Goal: Task Accomplishment & Management: Use online tool/utility

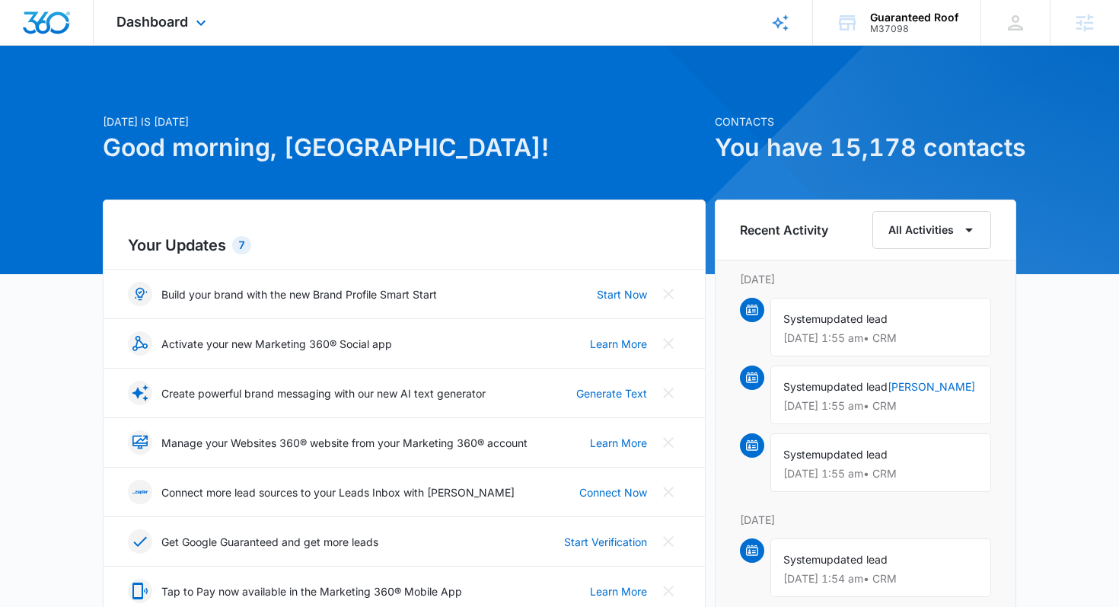
click at [158, 32] on div "Dashboard Apps Reputation Websites Forms CRM Email Social Payments POS Content …" at bounding box center [163, 22] width 139 height 45
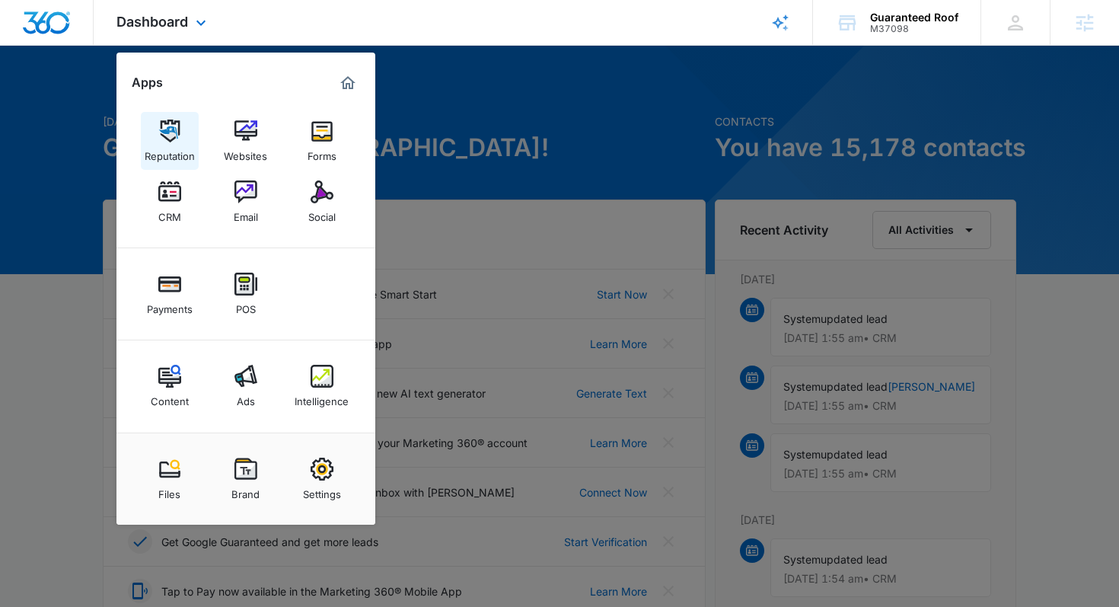
click at [167, 132] on img at bounding box center [169, 131] width 23 height 23
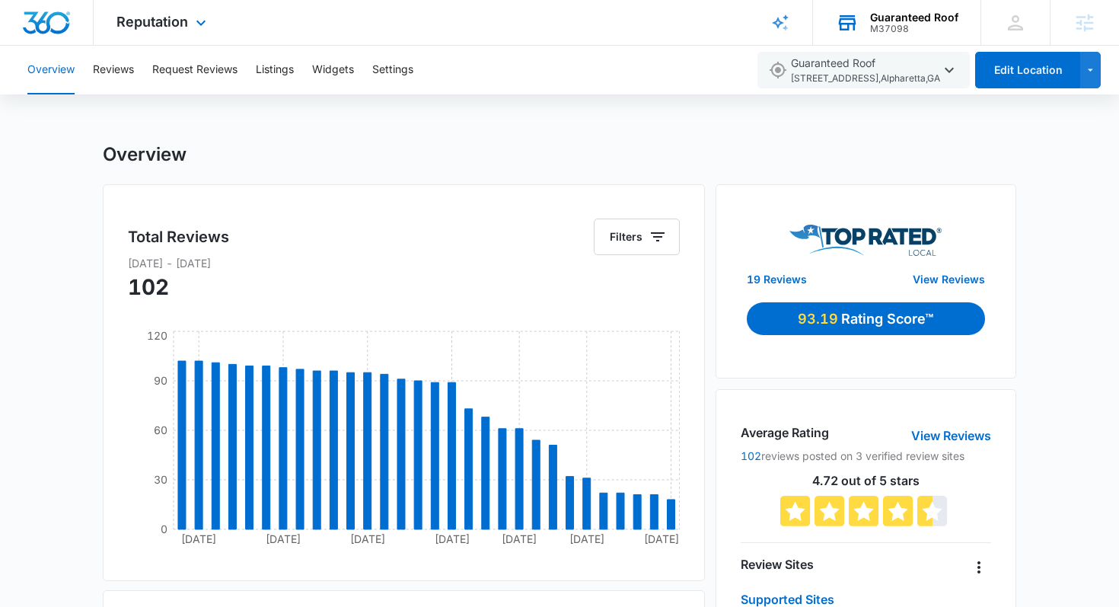
click at [928, 28] on div "M37098" at bounding box center [914, 29] width 88 height 11
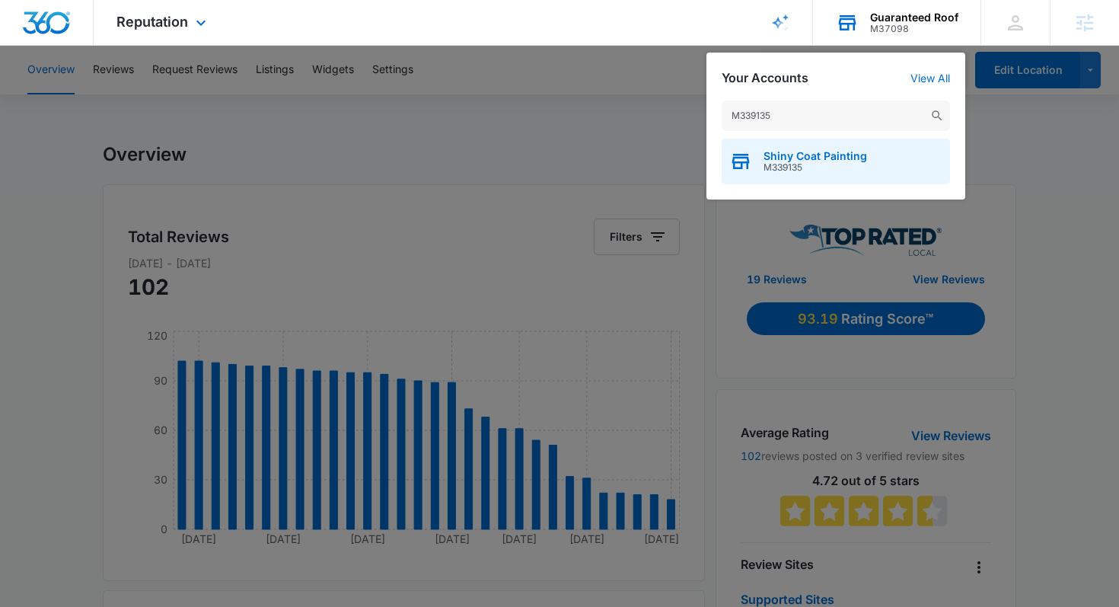
type input "M339135"
click at [833, 150] on span "Shiny Coat Painting" at bounding box center [816, 156] width 104 height 12
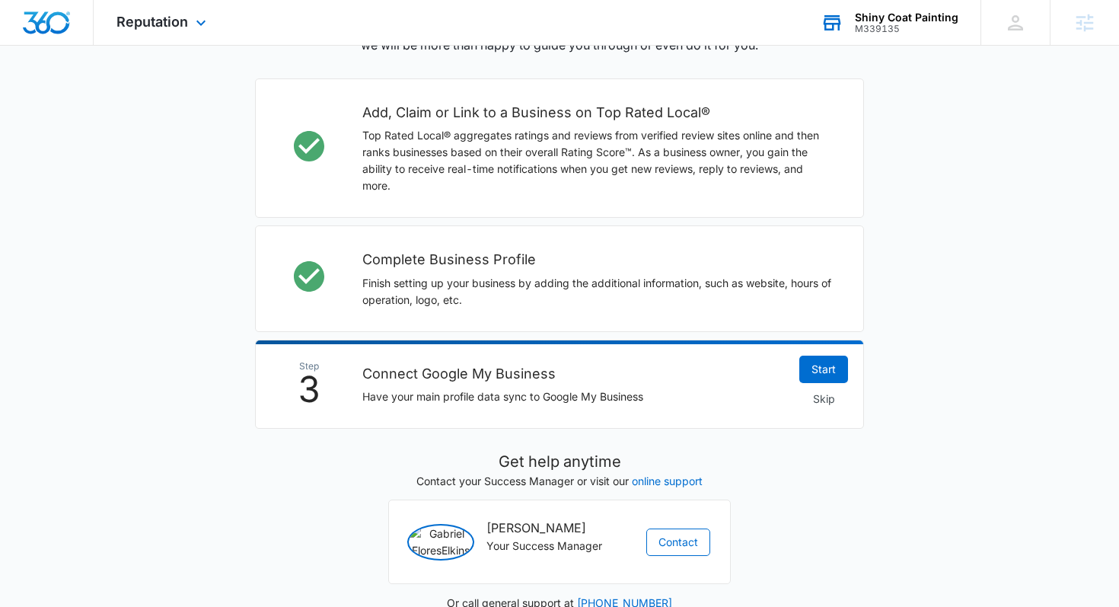
scroll to position [429, 0]
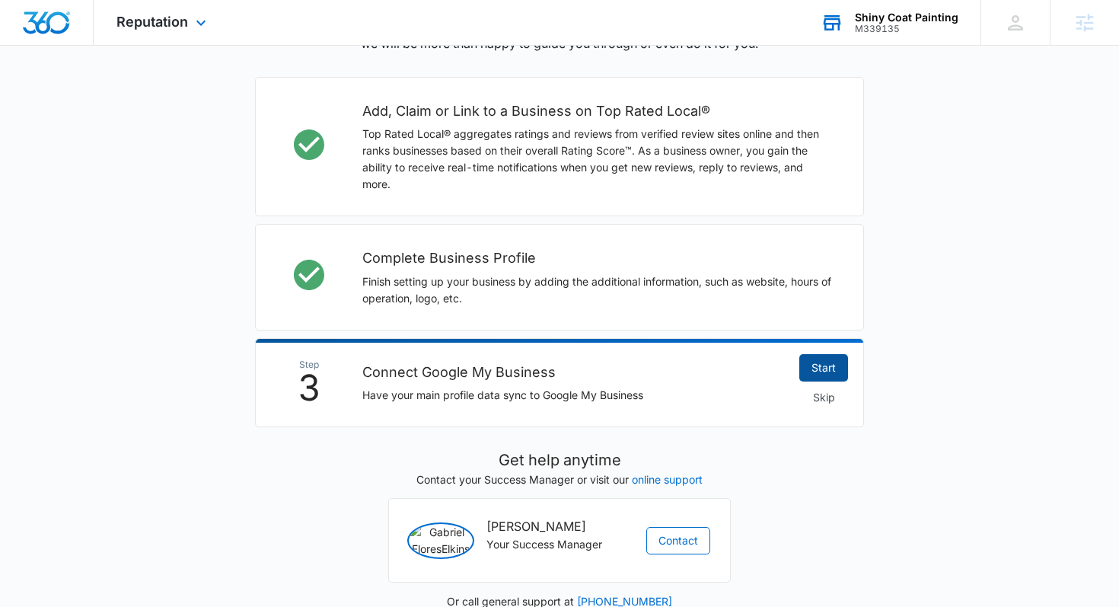
click at [826, 362] on link "Start" at bounding box center [823, 367] width 49 height 27
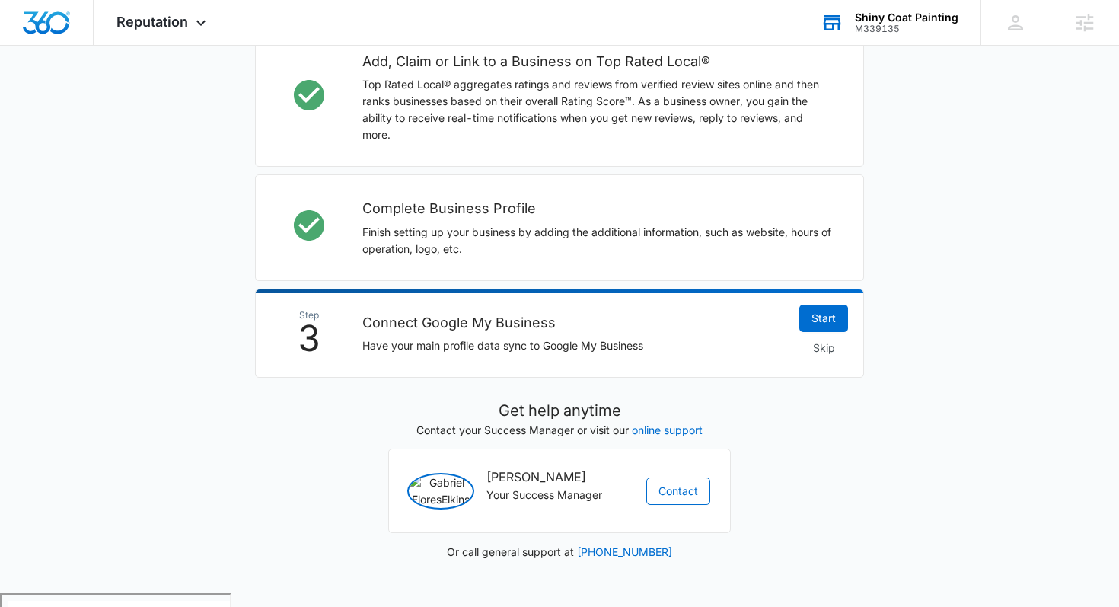
scroll to position [479, 0]
click at [877, 32] on div "M339135" at bounding box center [907, 29] width 104 height 11
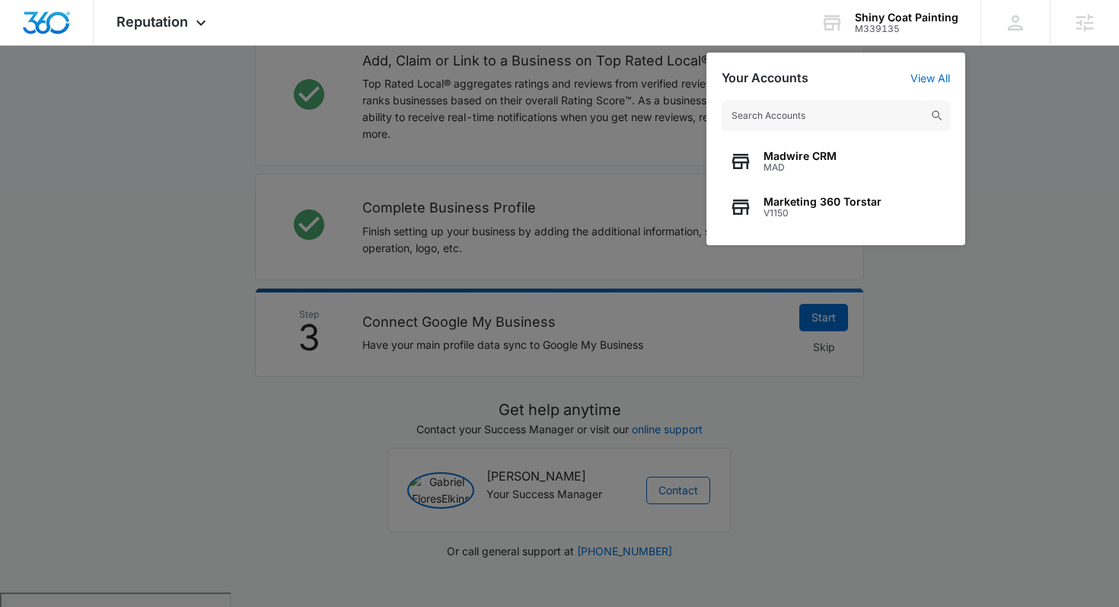
click at [972, 115] on div at bounding box center [559, 303] width 1119 height 607
